Goal: Task Accomplishment & Management: Manage account settings

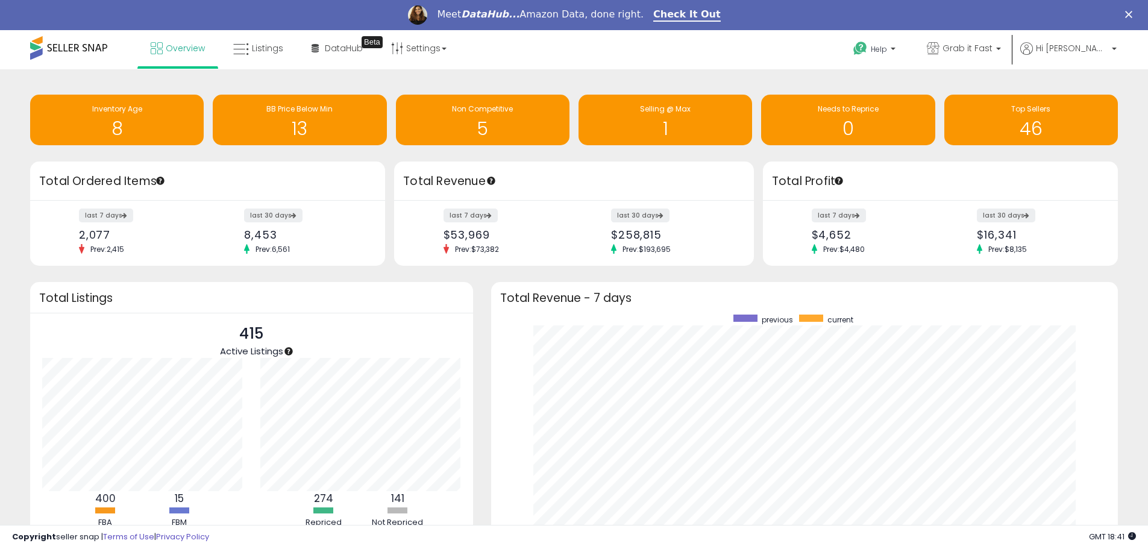
scroll to position [228, 603]
drag, startPoint x: 193, startPoint y: 56, endPoint x: 207, endPoint y: 60, distance: 13.7
click at [193, 56] on link "Overview" at bounding box center [178, 48] width 72 height 36
click at [989, 42] on link "Grab it Fast" at bounding box center [964, 49] width 92 height 39
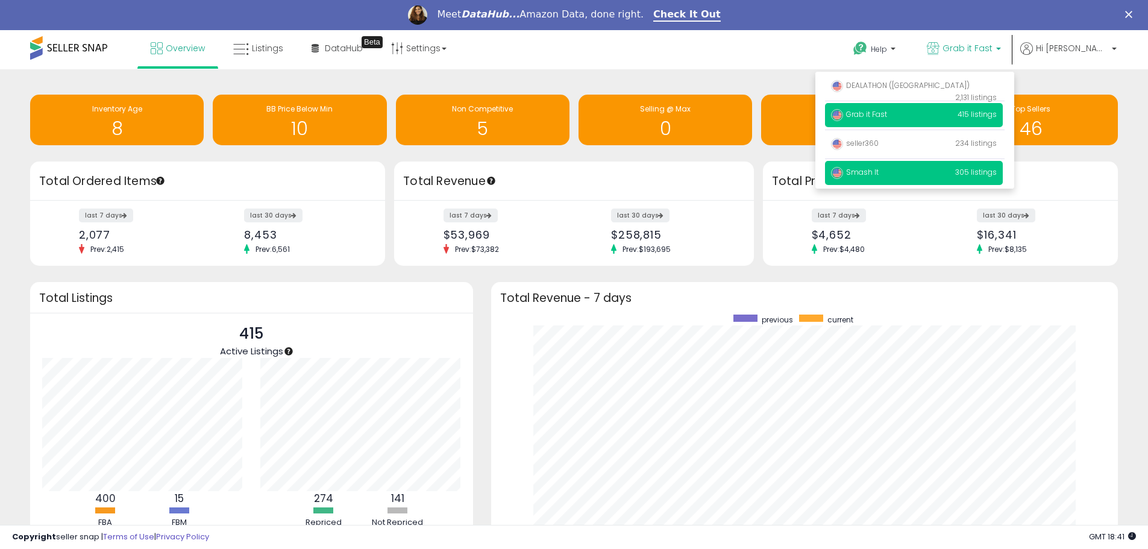
click at [911, 177] on p "Smash It 305 listings" at bounding box center [914, 173] width 178 height 24
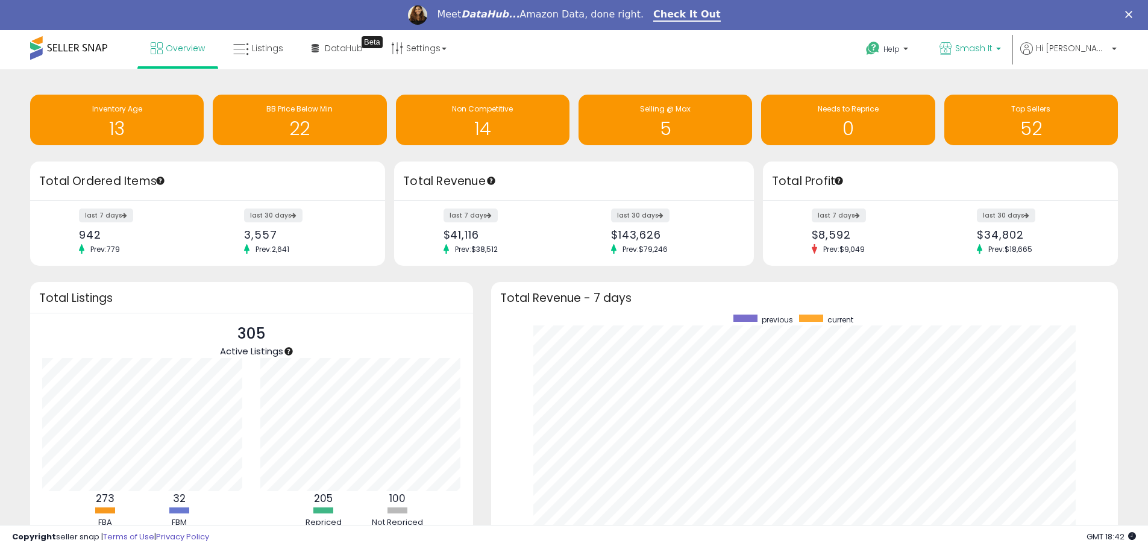
click at [996, 39] on link "Smash It" at bounding box center [971, 49] width 80 height 39
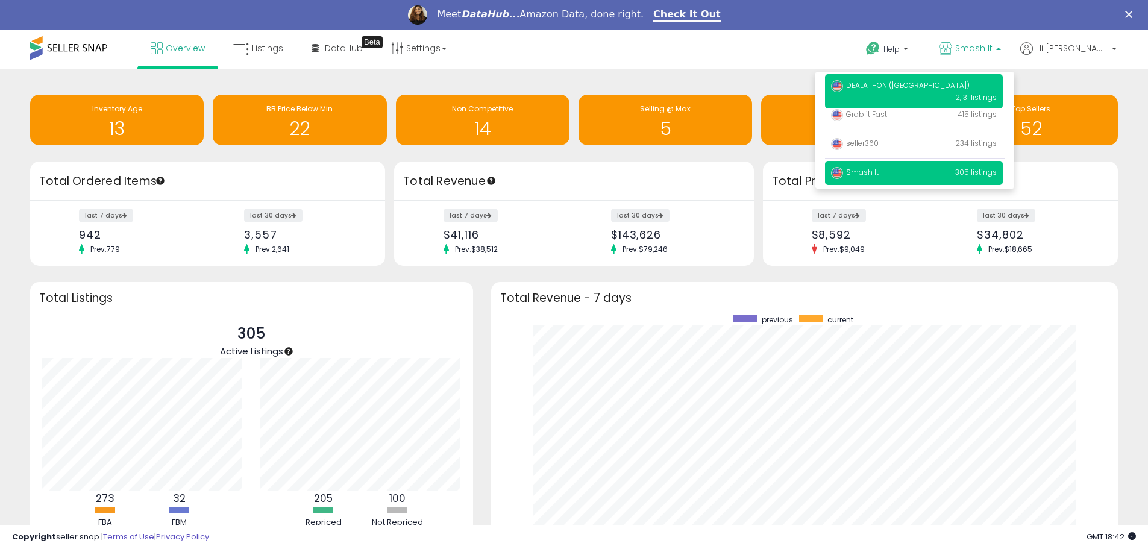
click at [921, 84] on span "DEALATHON ([GEOGRAPHIC_DATA])" at bounding box center [900, 85] width 139 height 10
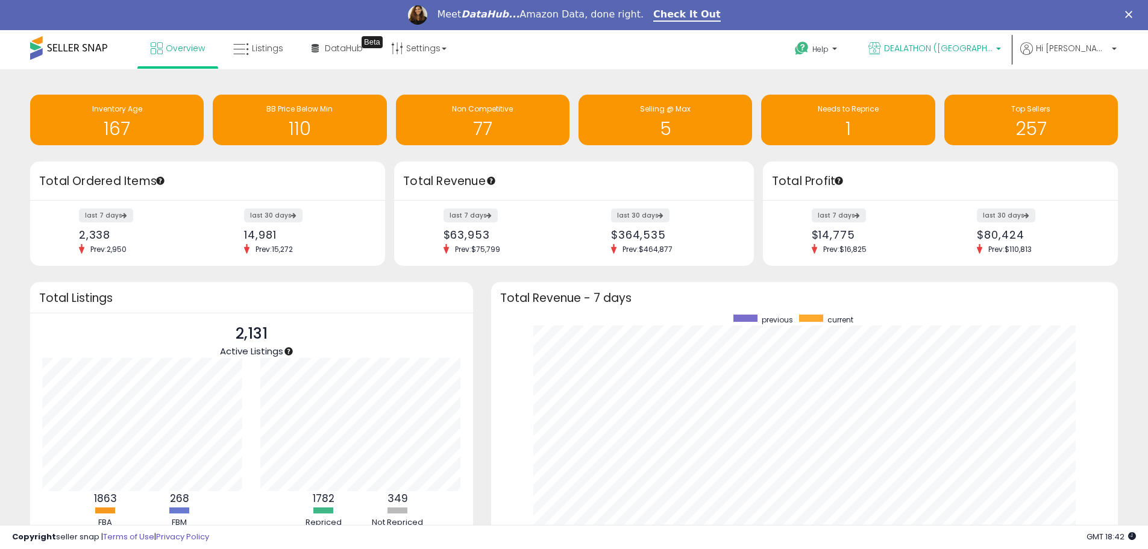
drag, startPoint x: 965, startPoint y: 48, endPoint x: 951, endPoint y: 58, distance: 17.4
click at [965, 48] on span "DEALATHON ([GEOGRAPHIC_DATA])" at bounding box center [938, 48] width 108 height 12
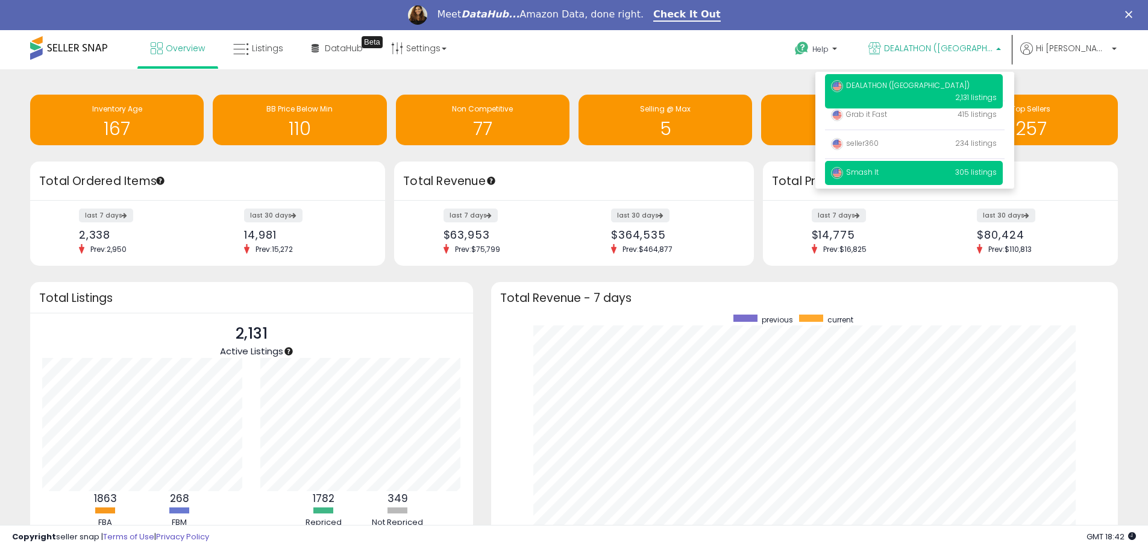
click at [879, 168] on span "Smash It" at bounding box center [855, 172] width 48 height 10
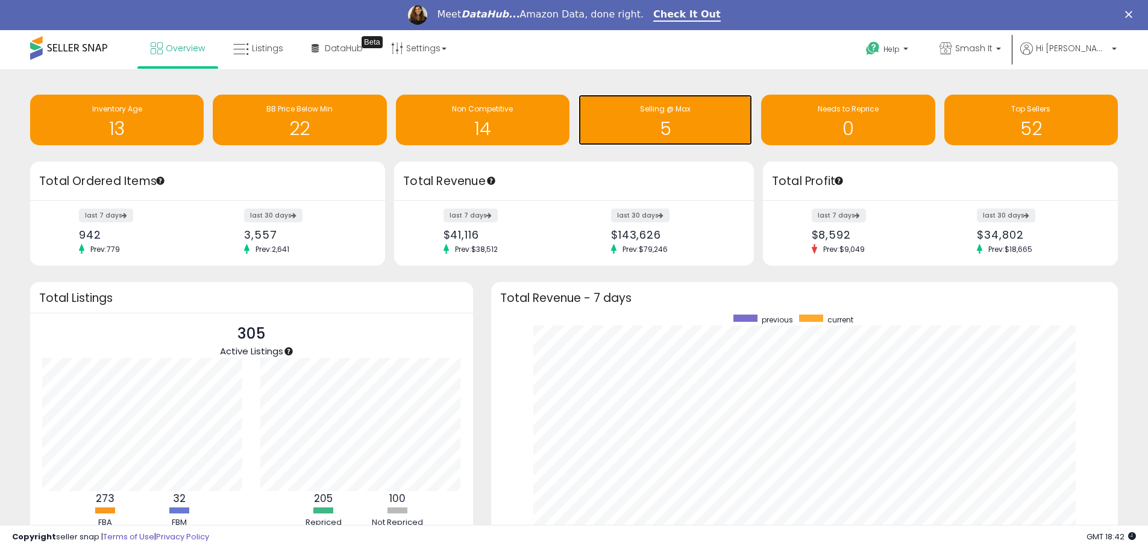
click at [706, 104] on div "Selling @ Max" at bounding box center [666, 109] width 162 height 11
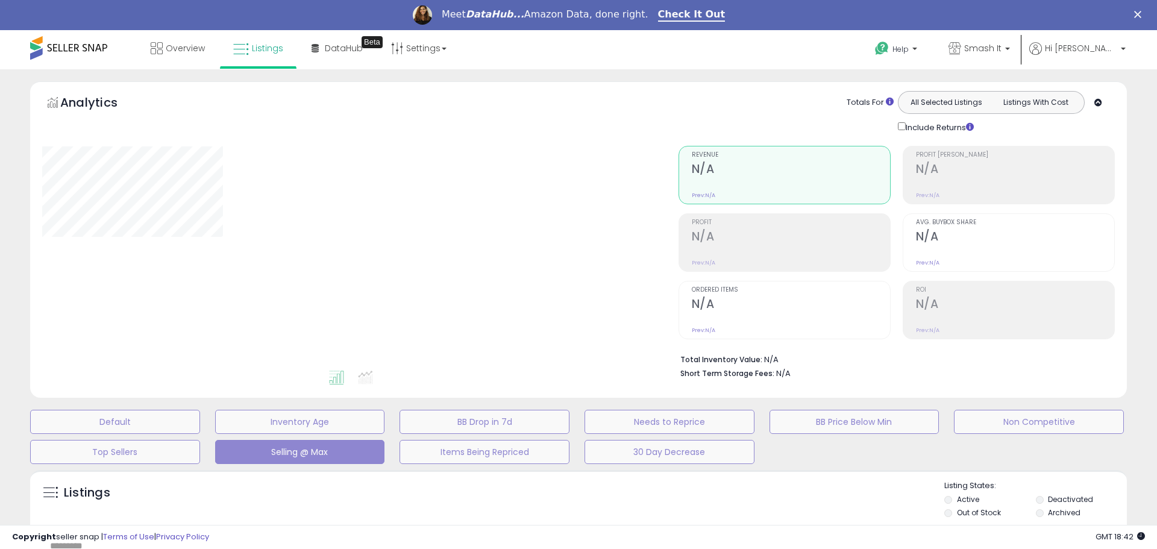
select select "**"
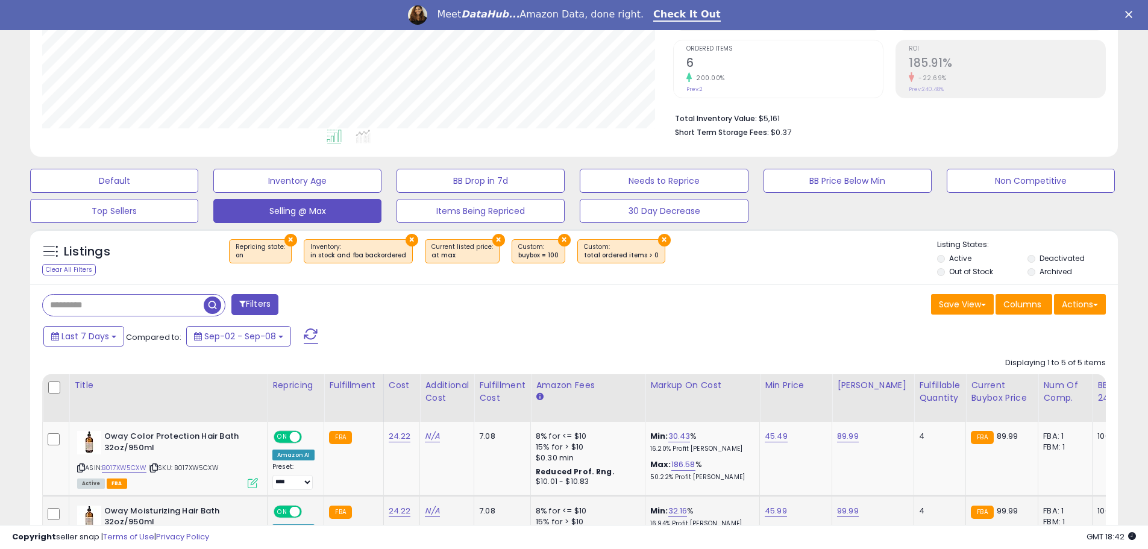
scroll to position [542, 0]
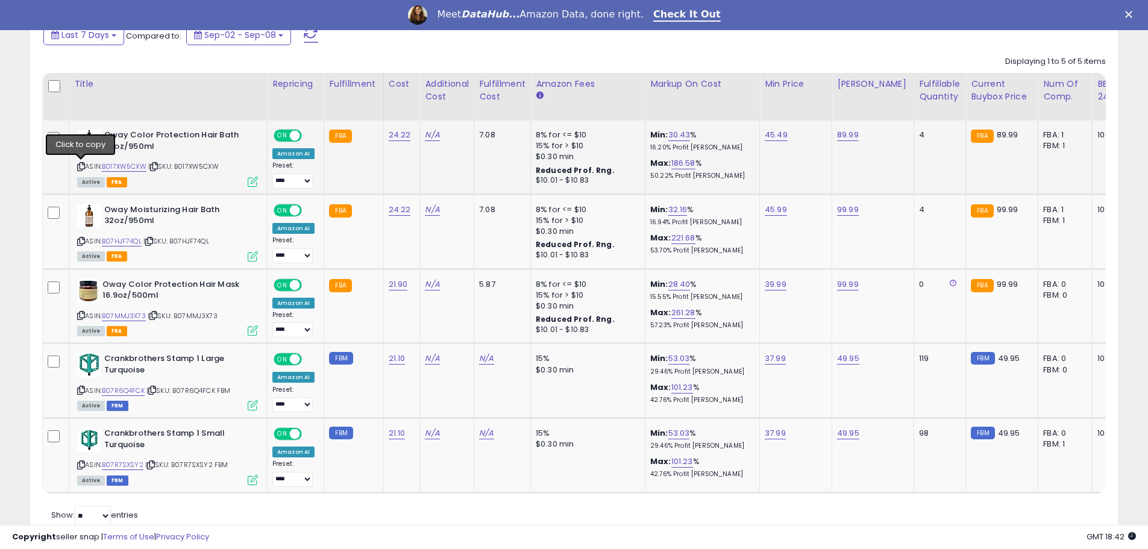
click at [80, 166] on icon at bounding box center [81, 166] width 8 height 7
click at [80, 241] on icon at bounding box center [81, 241] width 8 height 7
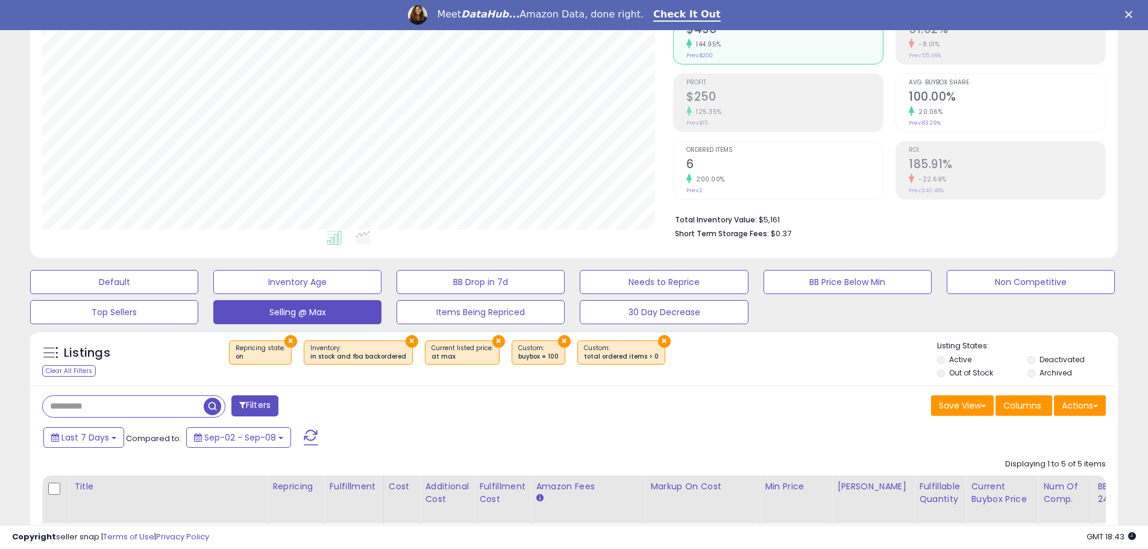
scroll to position [0, 0]
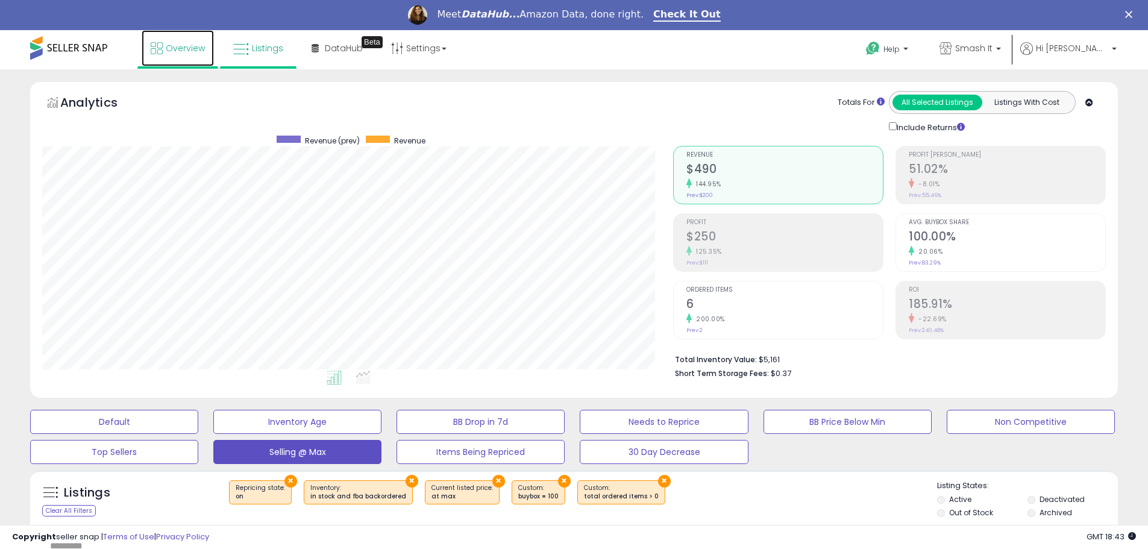
click at [185, 58] on link "Overview" at bounding box center [178, 48] width 72 height 36
